Goal: Find contact information: Find contact information

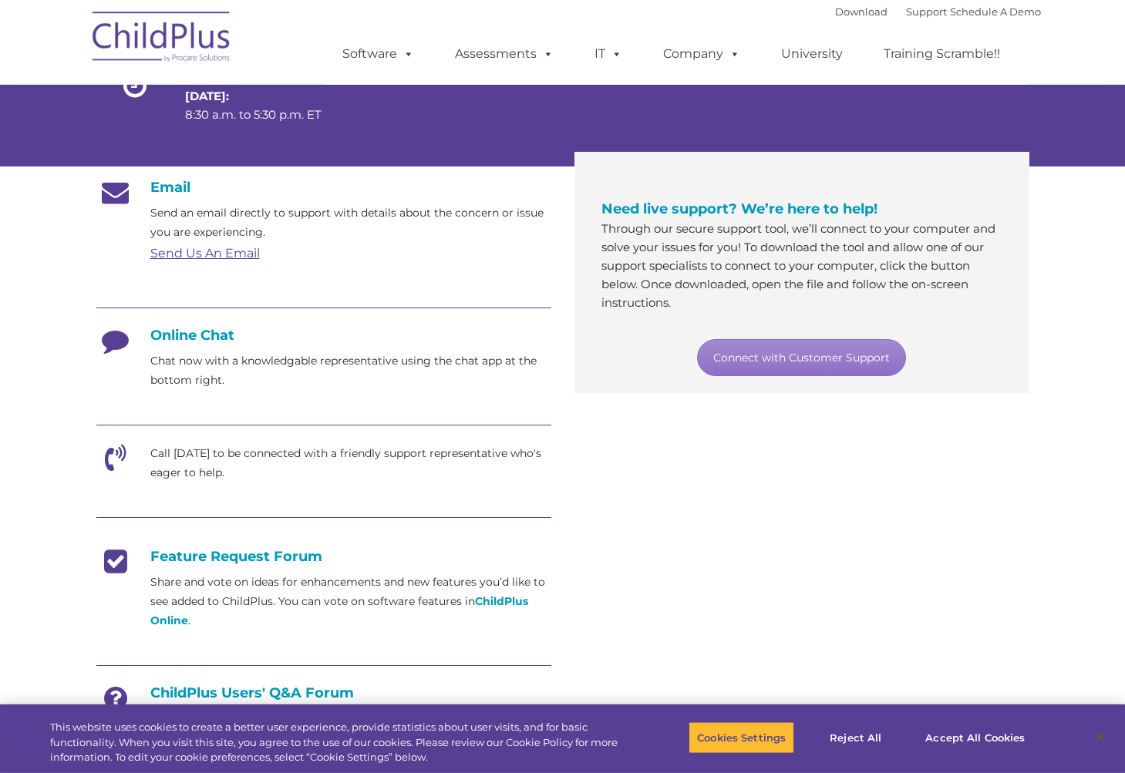
scroll to position [194, 0]
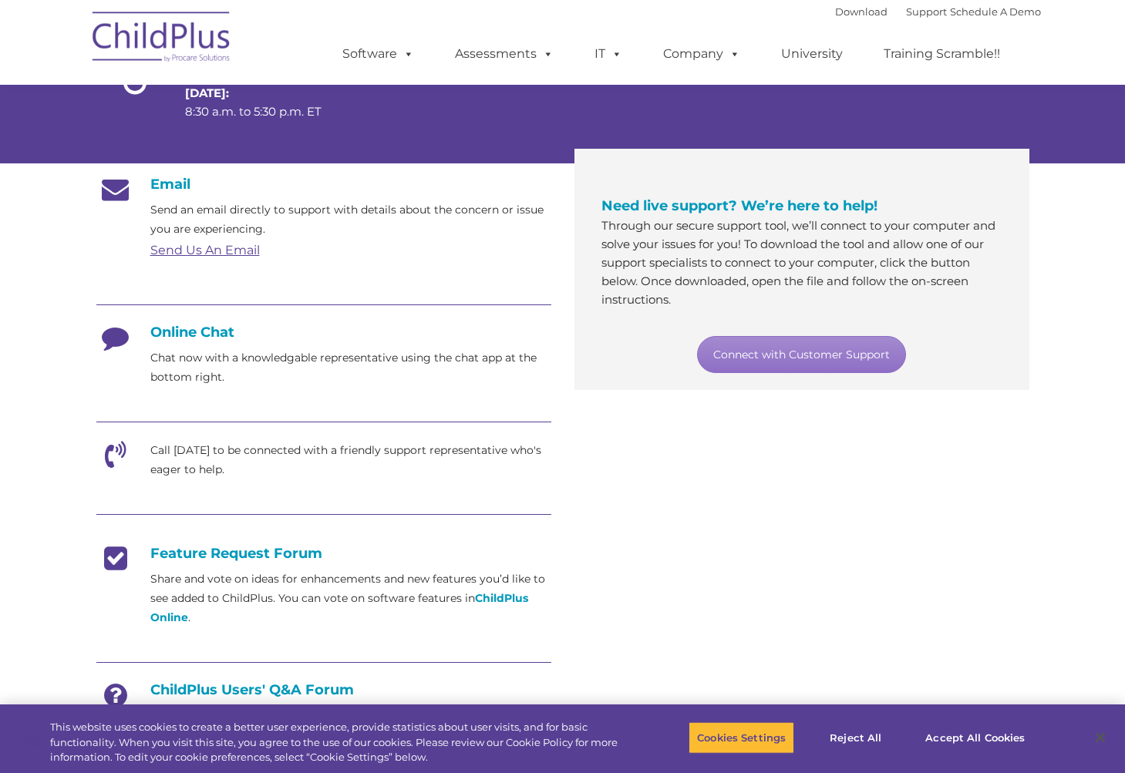
click at [780, 370] on link "Connect with Customer Support" at bounding box center [801, 354] width 209 height 37
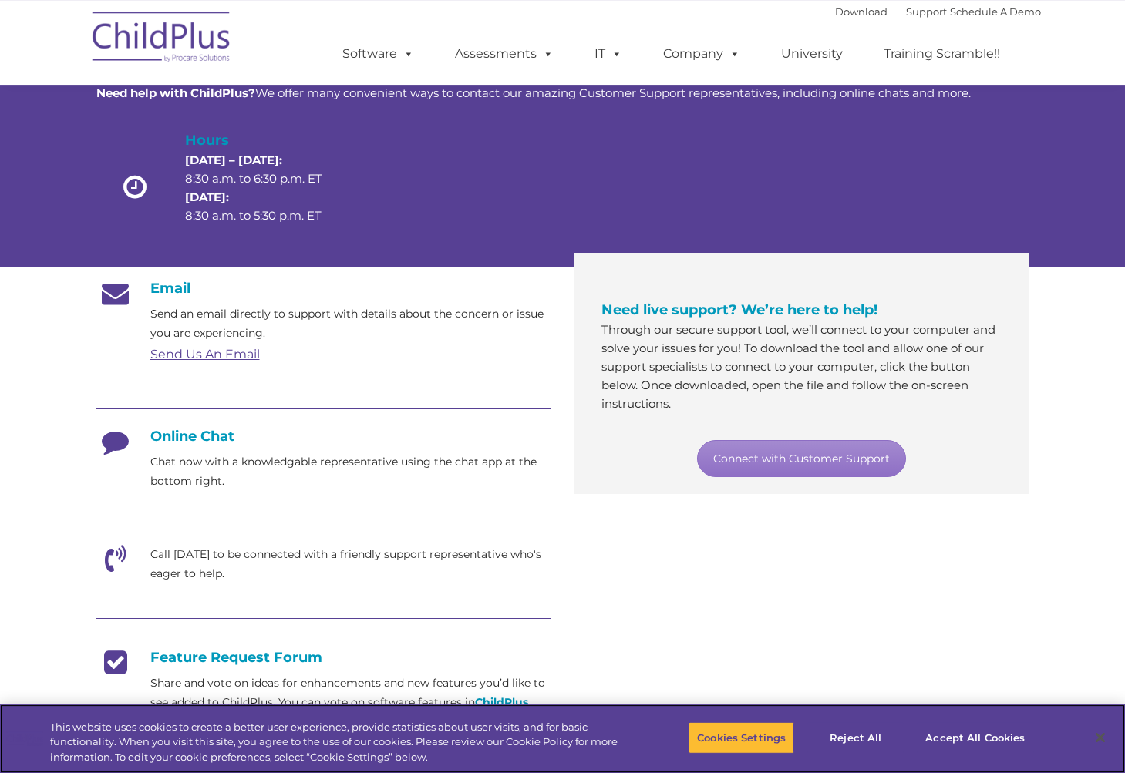
scroll to position [180, 0]
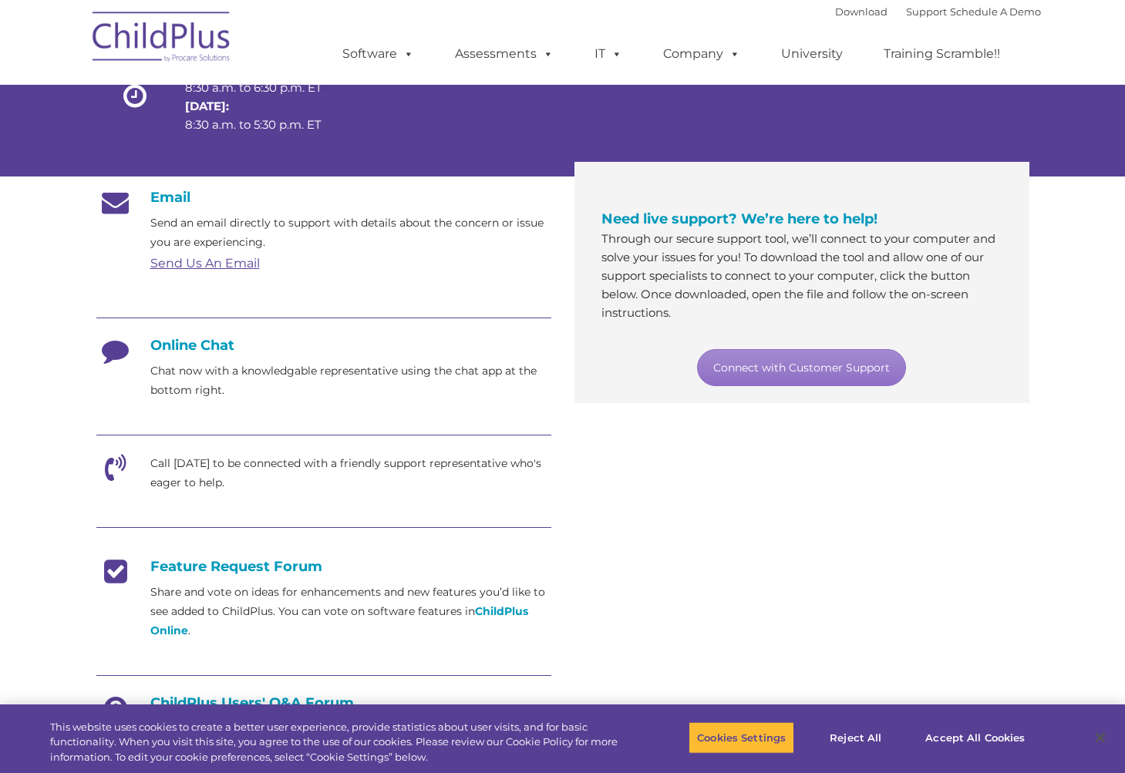
click at [130, 373] on icon at bounding box center [115, 356] width 39 height 39
click at [201, 337] on div at bounding box center [323, 319] width 455 height 35
click at [245, 337] on div at bounding box center [323, 319] width 455 height 35
click at [170, 378] on div "Online Chat Chat now with a knowledgable representative using the chat app at t…" at bounding box center [323, 368] width 455 height 63
click at [197, 387] on p "Chat now with a knowledgable representative using the chat app at the bottom ri…" at bounding box center [350, 381] width 401 height 39
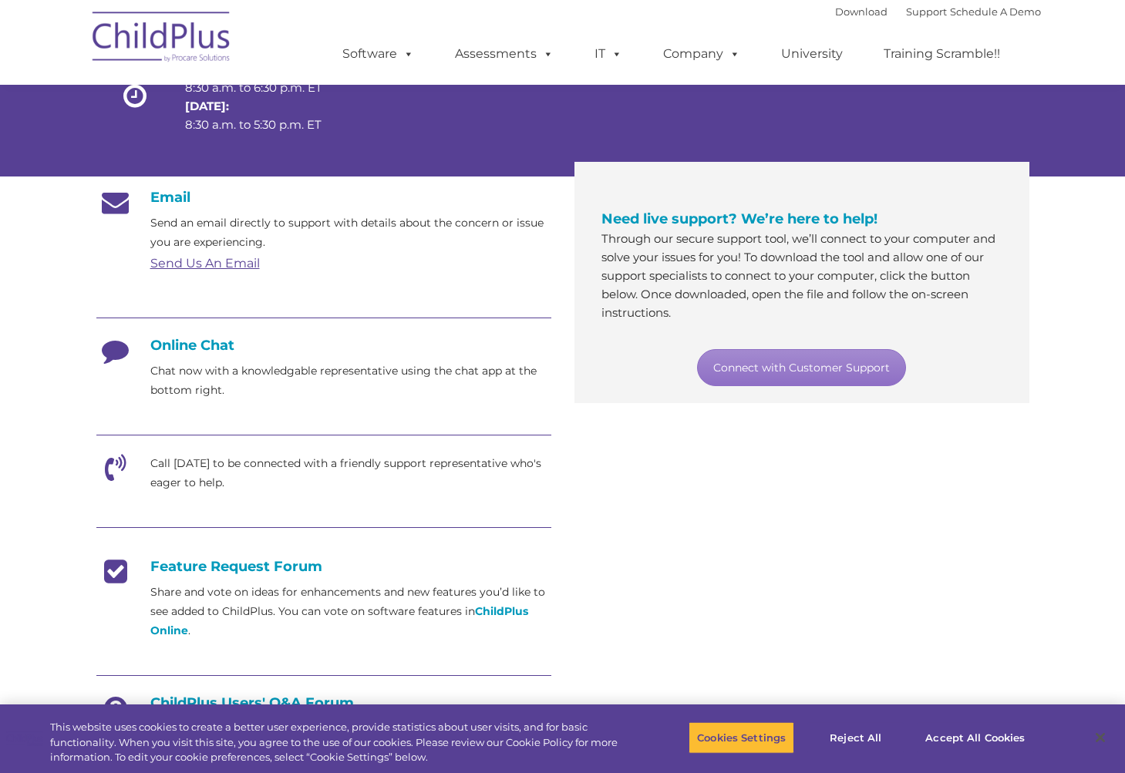
click at [190, 386] on p "Chat now with a knowledgable representative using the chat app at the bottom ri…" at bounding box center [350, 381] width 401 height 39
click at [186, 378] on div "Online Chat Chat now with a knowledgable representative using the chat app at t…" at bounding box center [323, 368] width 455 height 63
click at [197, 374] on div "Online Chat Chat now with a knowledgable representative using the chat app at t…" at bounding box center [323, 368] width 455 height 63
click at [192, 354] on h4 "Online Chat" at bounding box center [323, 345] width 455 height 17
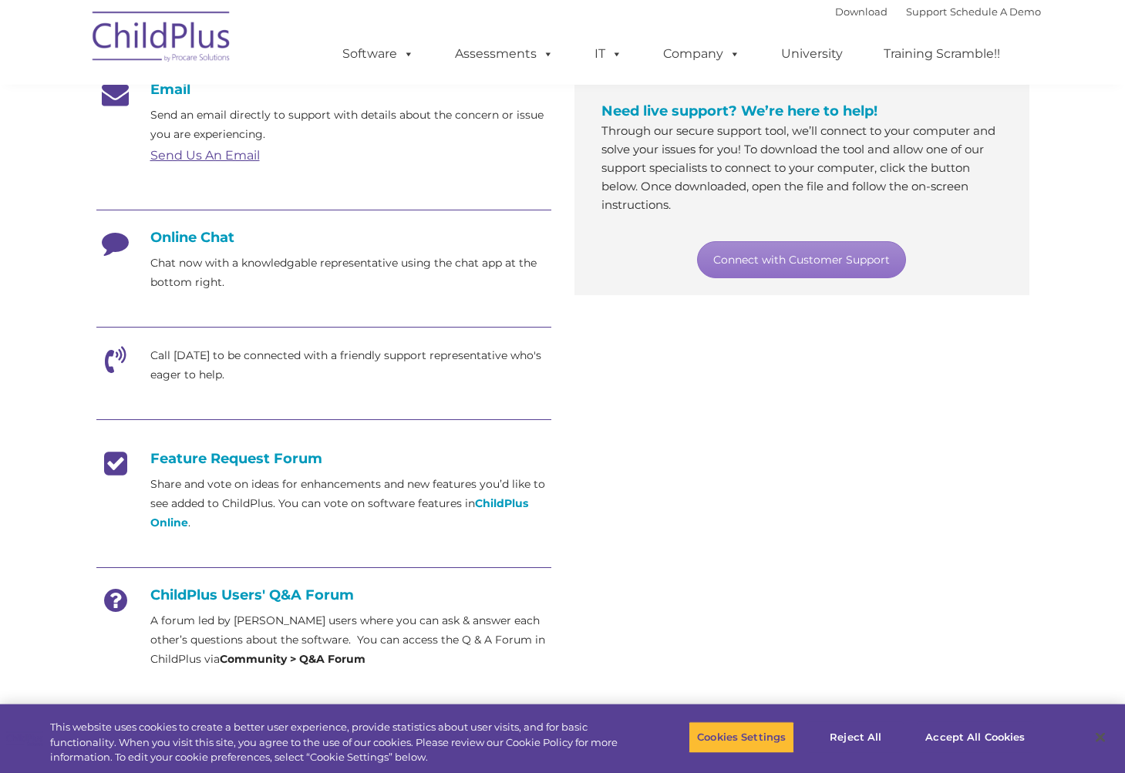
scroll to position [291, 0]
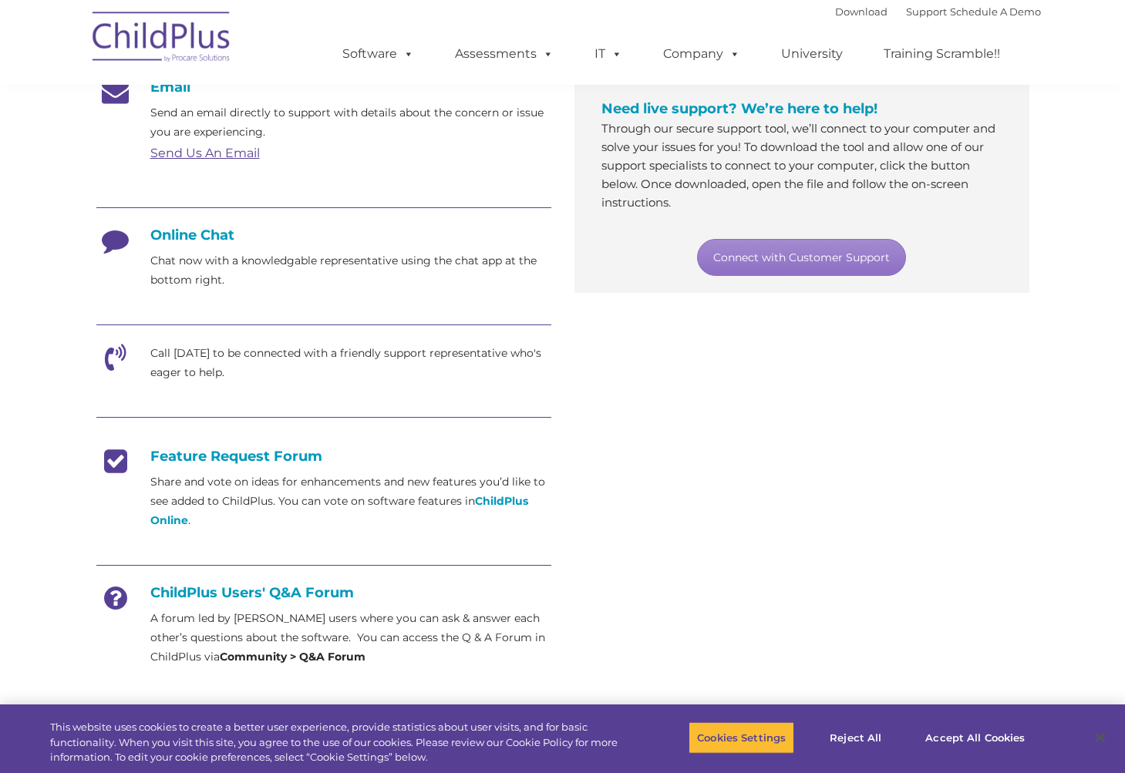
click at [839, 276] on link "Connect with Customer Support" at bounding box center [801, 257] width 209 height 37
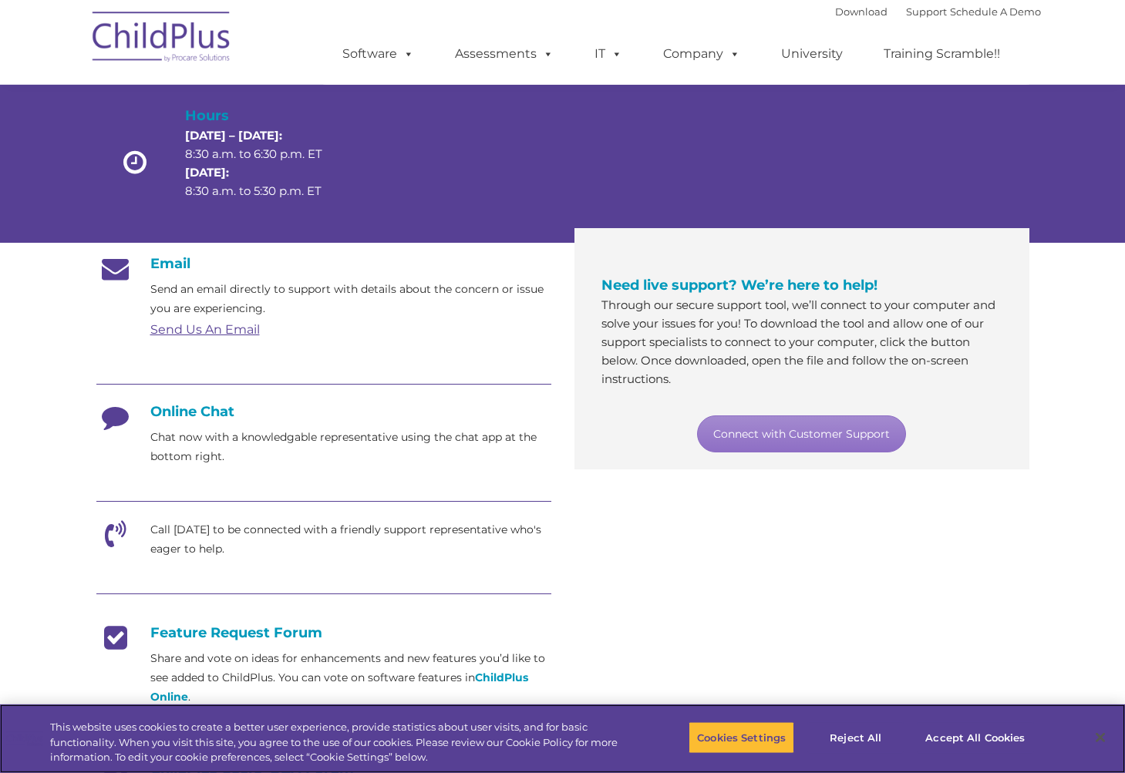
scroll to position [123, 0]
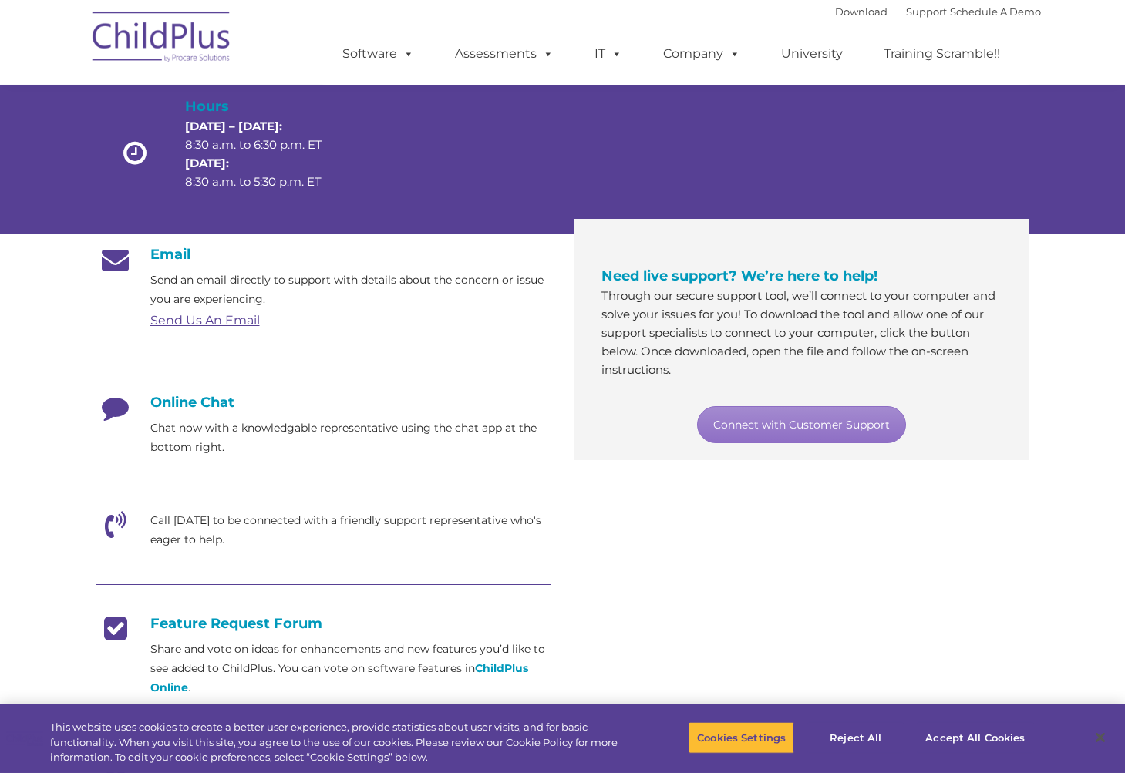
click at [232, 360] on div "Email Send an email directly to support with details about the concern or issue…" at bounding box center [323, 540] width 455 height 588
click at [237, 328] on link "Send Us An Email" at bounding box center [204, 320] width 109 height 15
